Goal: Task Accomplishment & Management: Complete application form

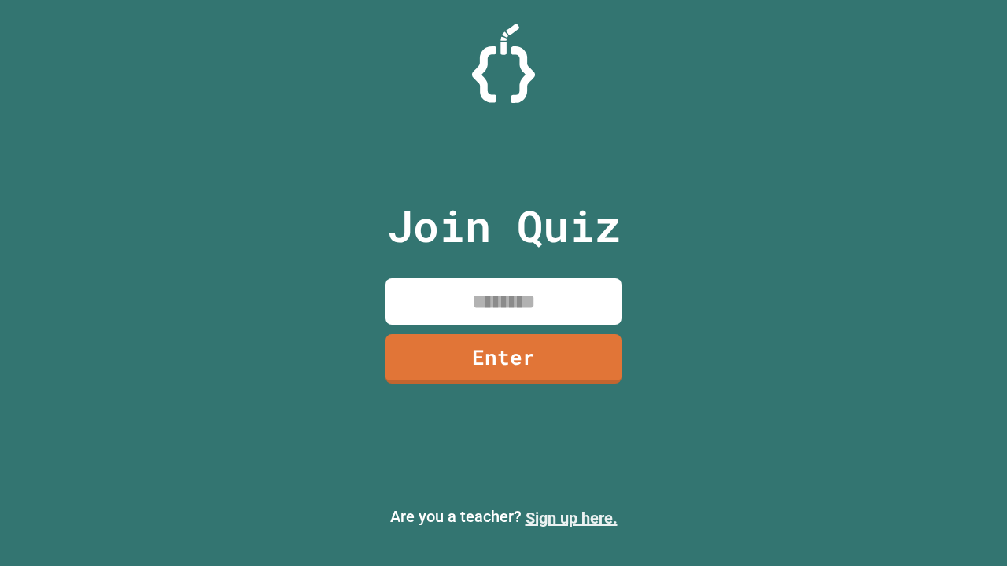
click at [571, 518] on link "Sign up here." at bounding box center [571, 518] width 92 height 19
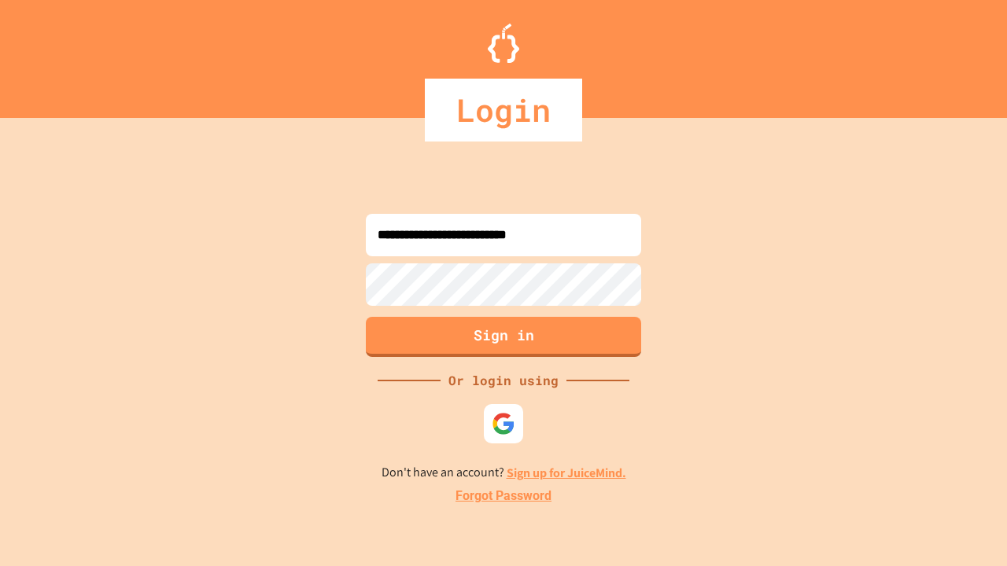
type input "**********"
